Goal: Find specific page/section: Find specific page/section

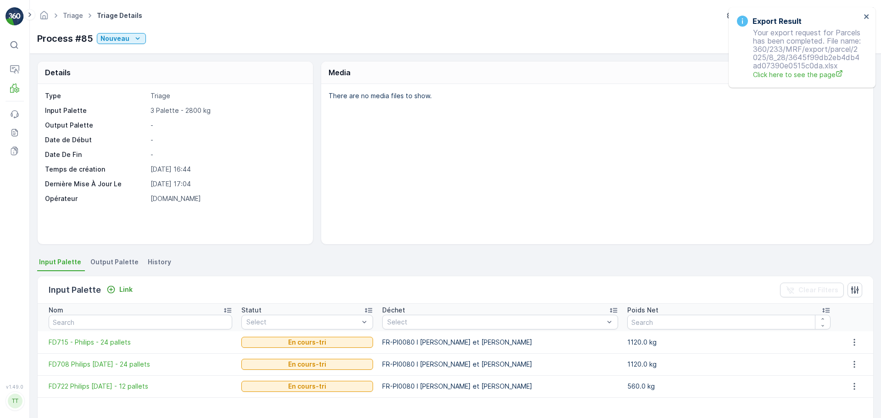
scroll to position [56, 0]
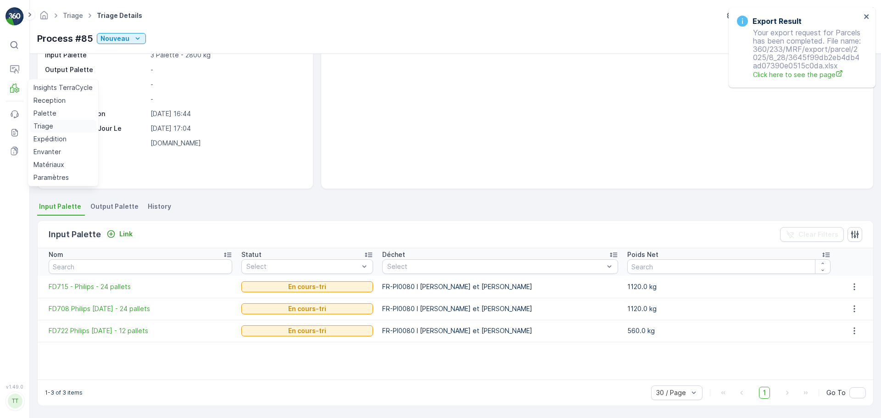
click at [51, 124] on p "Triage" at bounding box center [44, 126] width 20 height 9
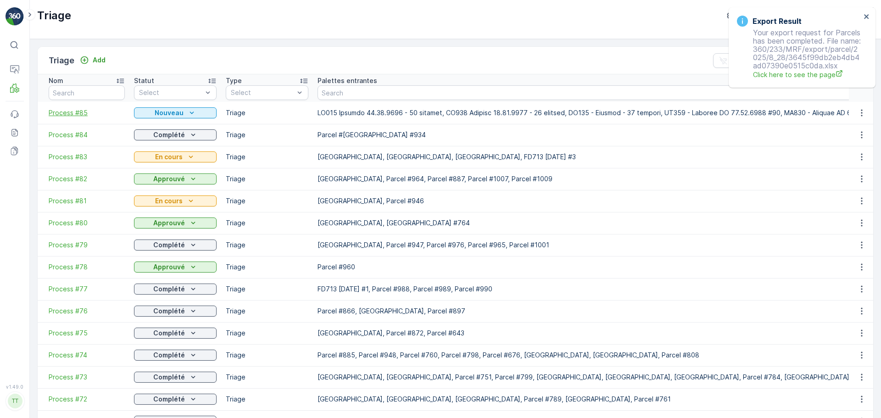
click at [64, 114] on span "Process #85" at bounding box center [87, 112] width 76 height 9
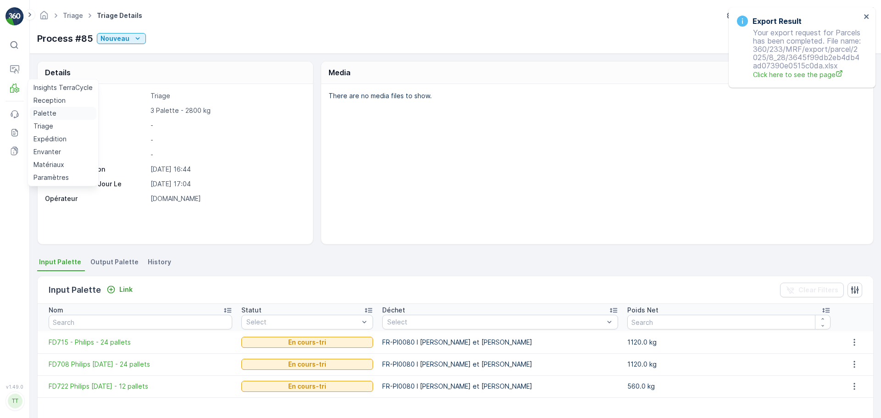
click at [43, 109] on p "Palette" at bounding box center [45, 113] width 23 height 9
